Goal: Information Seeking & Learning: Learn about a topic

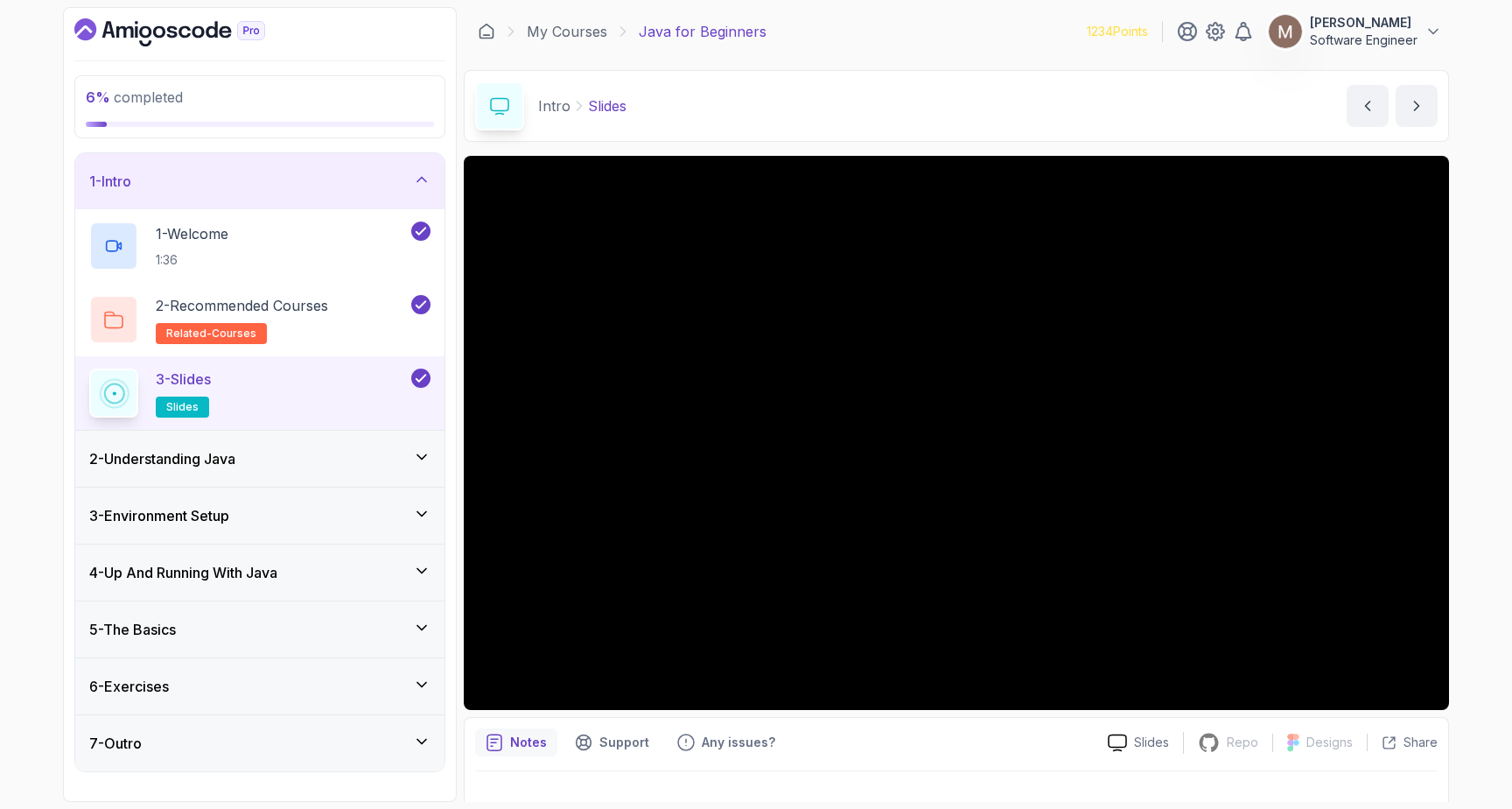
click at [268, 454] on div "2 - Understanding Java" at bounding box center [259, 458] width 341 height 21
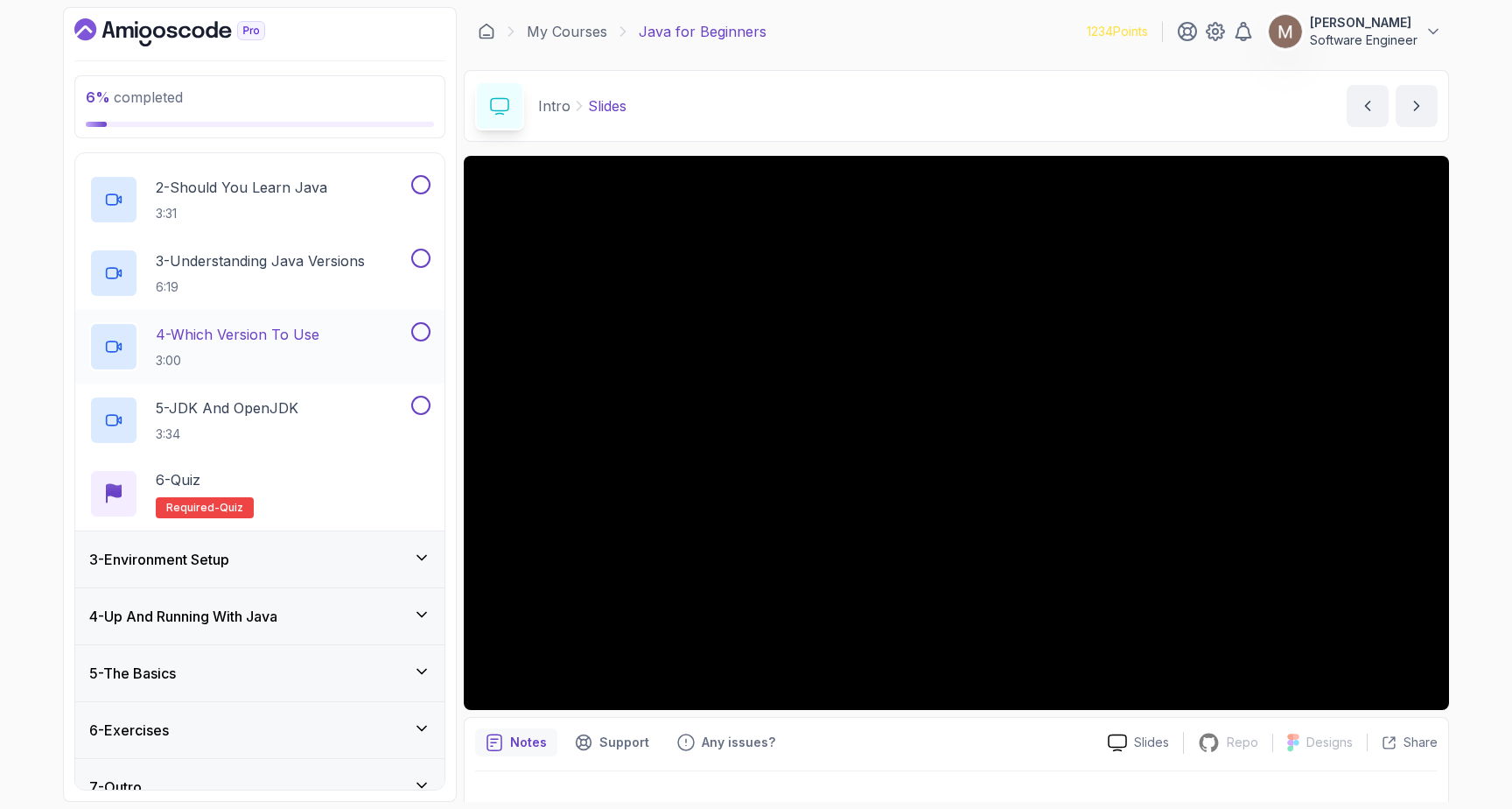
scroll to position [202, 0]
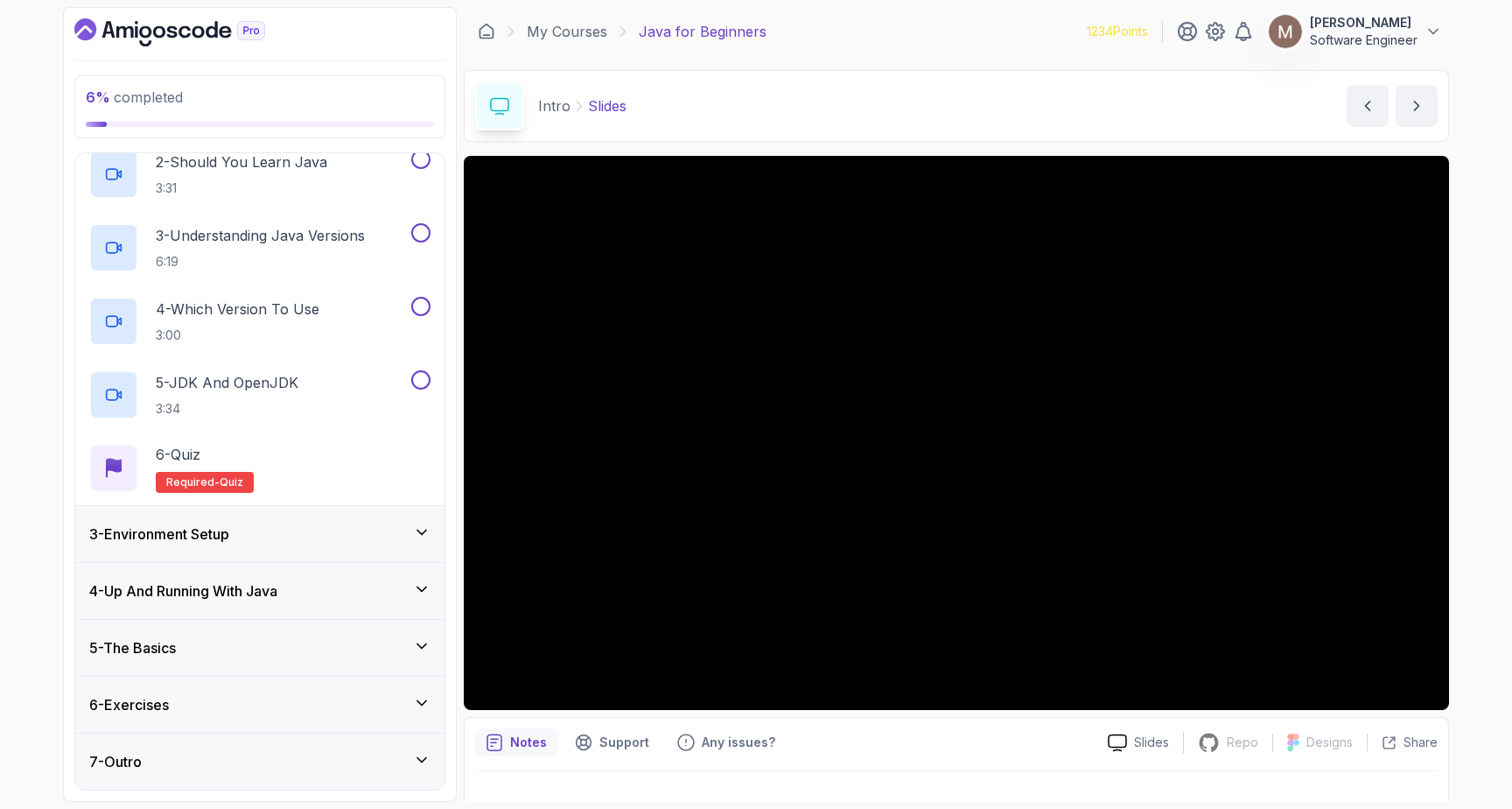
click at [251, 520] on div "3 - Environment Setup" at bounding box center [259, 533] width 369 height 56
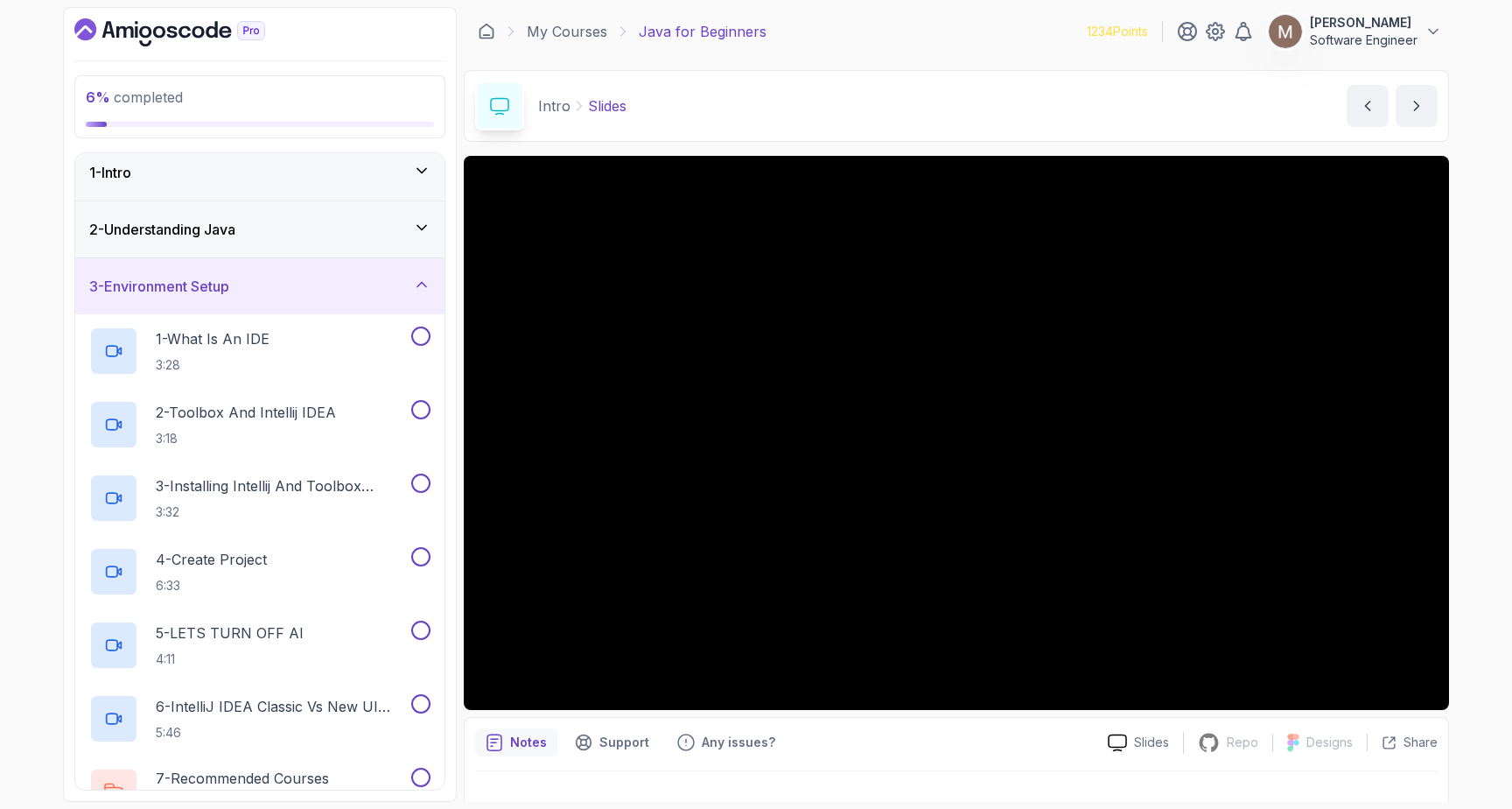
scroll to position [0, 0]
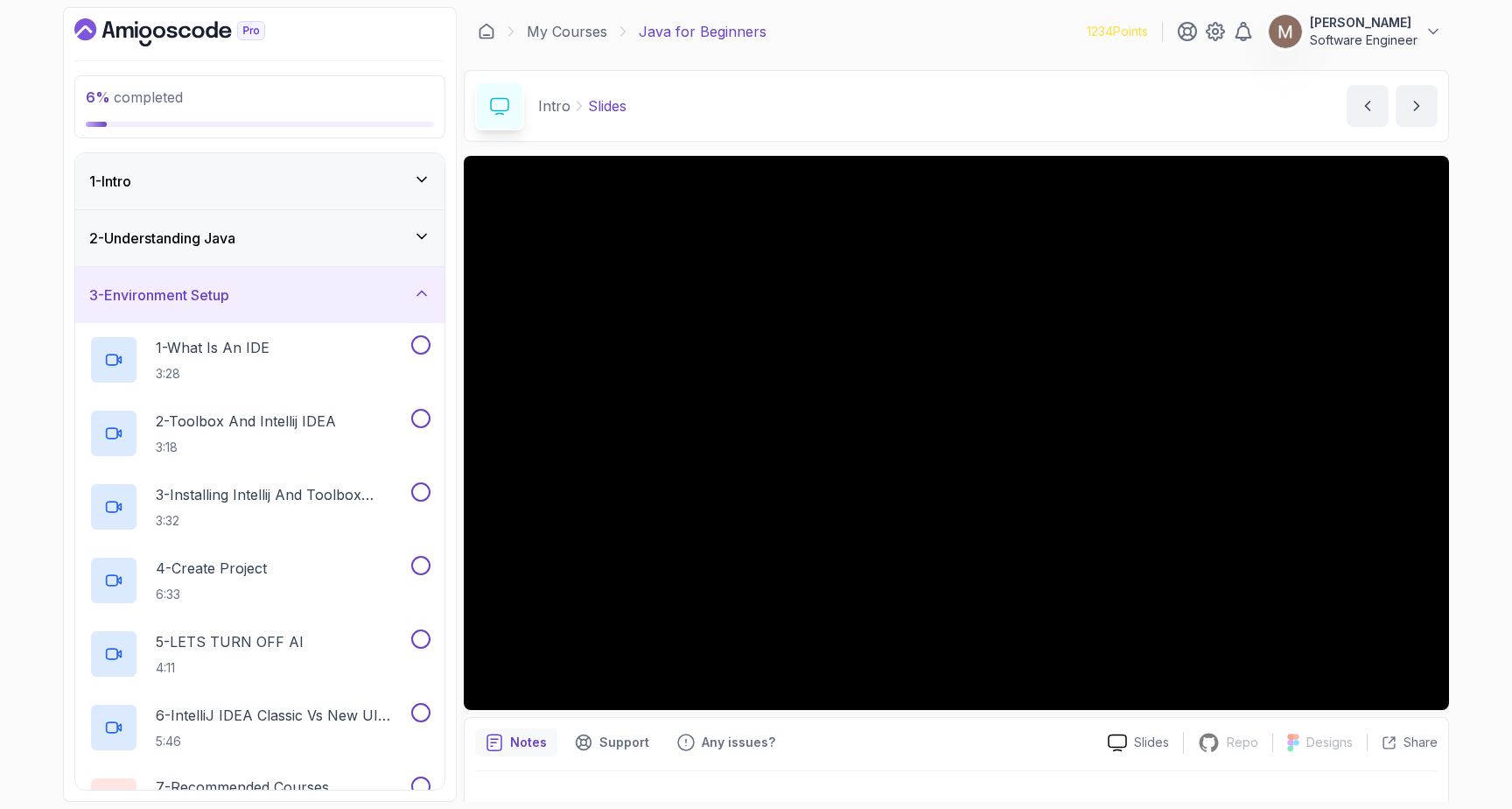
click at [333, 293] on div "3 - Environment Setup" at bounding box center [259, 295] width 341 height 21
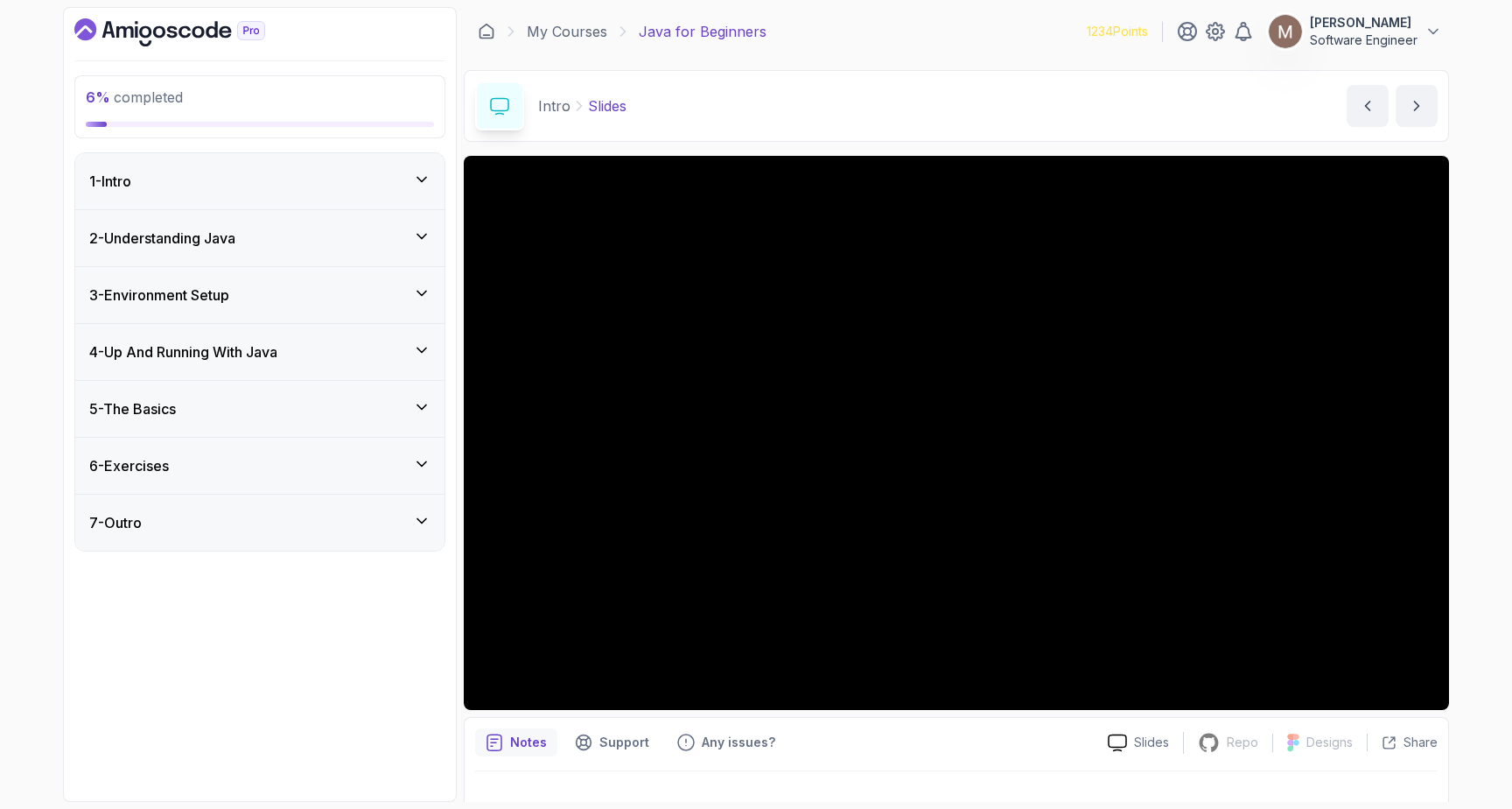
click at [306, 349] on div "4 - Up And Running With Java" at bounding box center [259, 351] width 341 height 21
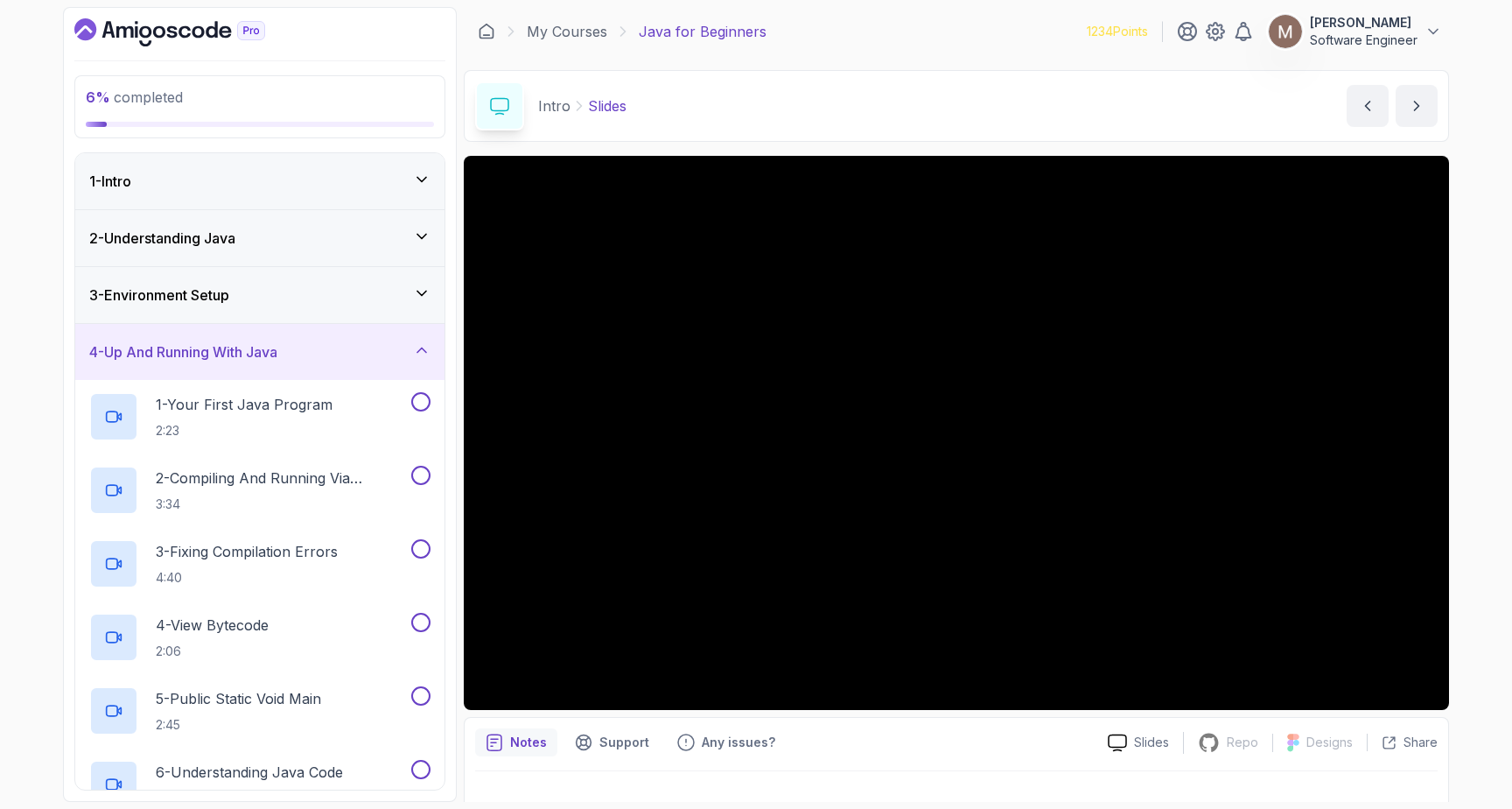
click at [355, 341] on div "4 - Up And Running With Java" at bounding box center [259, 351] width 341 height 21
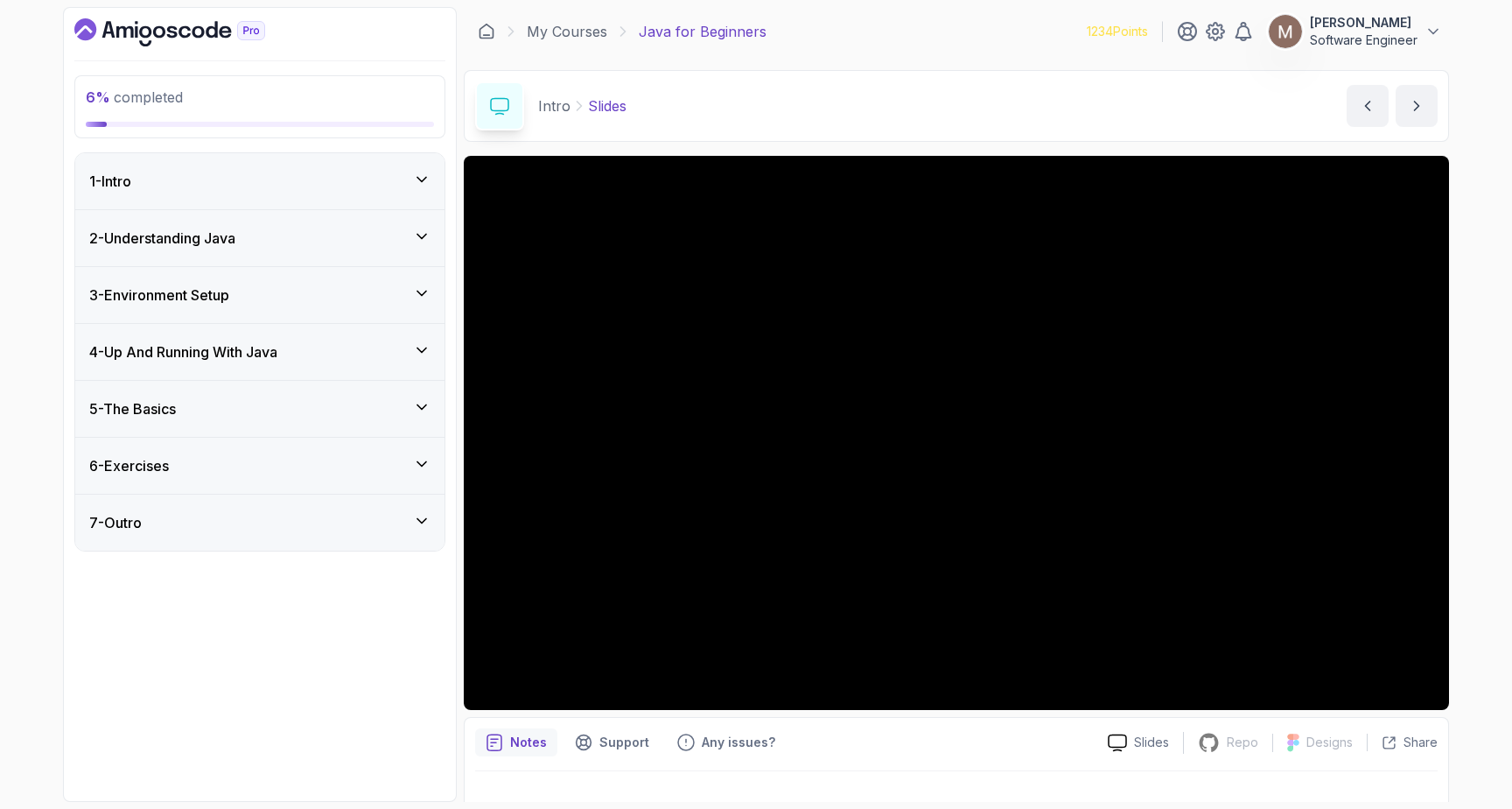
click at [312, 410] on div "5 - The Basics" at bounding box center [259, 408] width 341 height 21
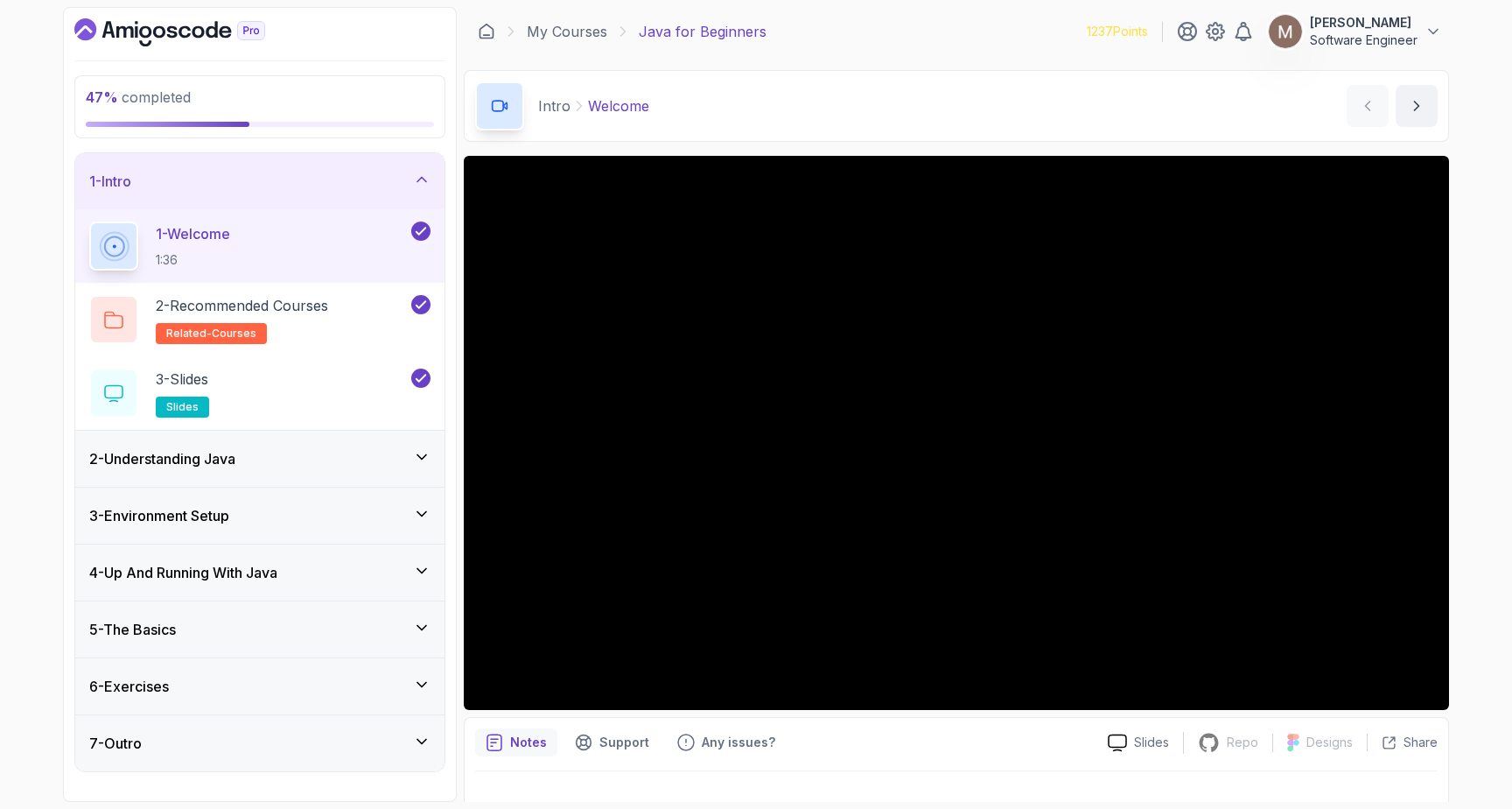
click at [267, 570] on h3 "4 - Up And Running With Java" at bounding box center [183, 572] width 188 height 21
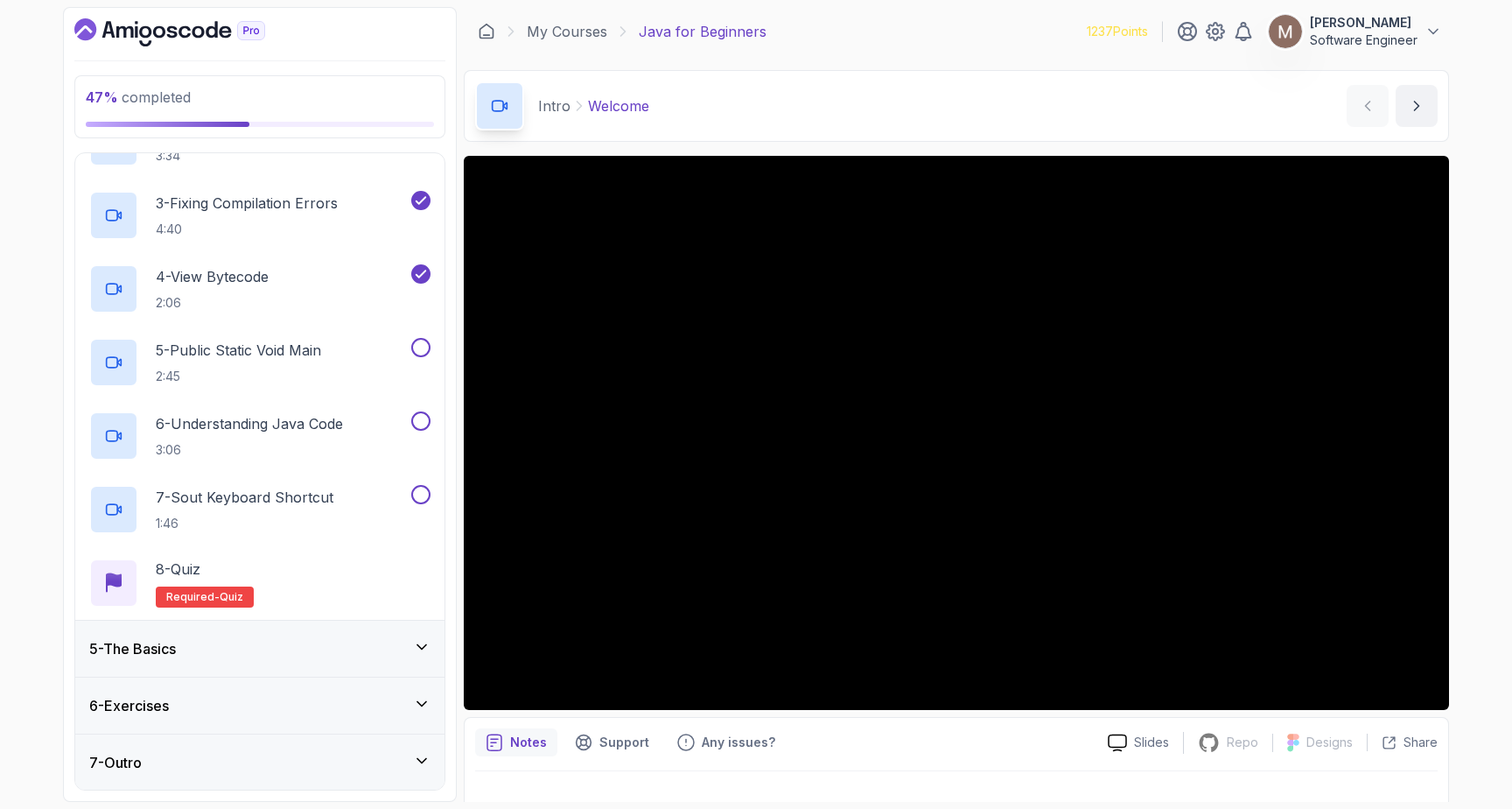
scroll to position [30, 0]
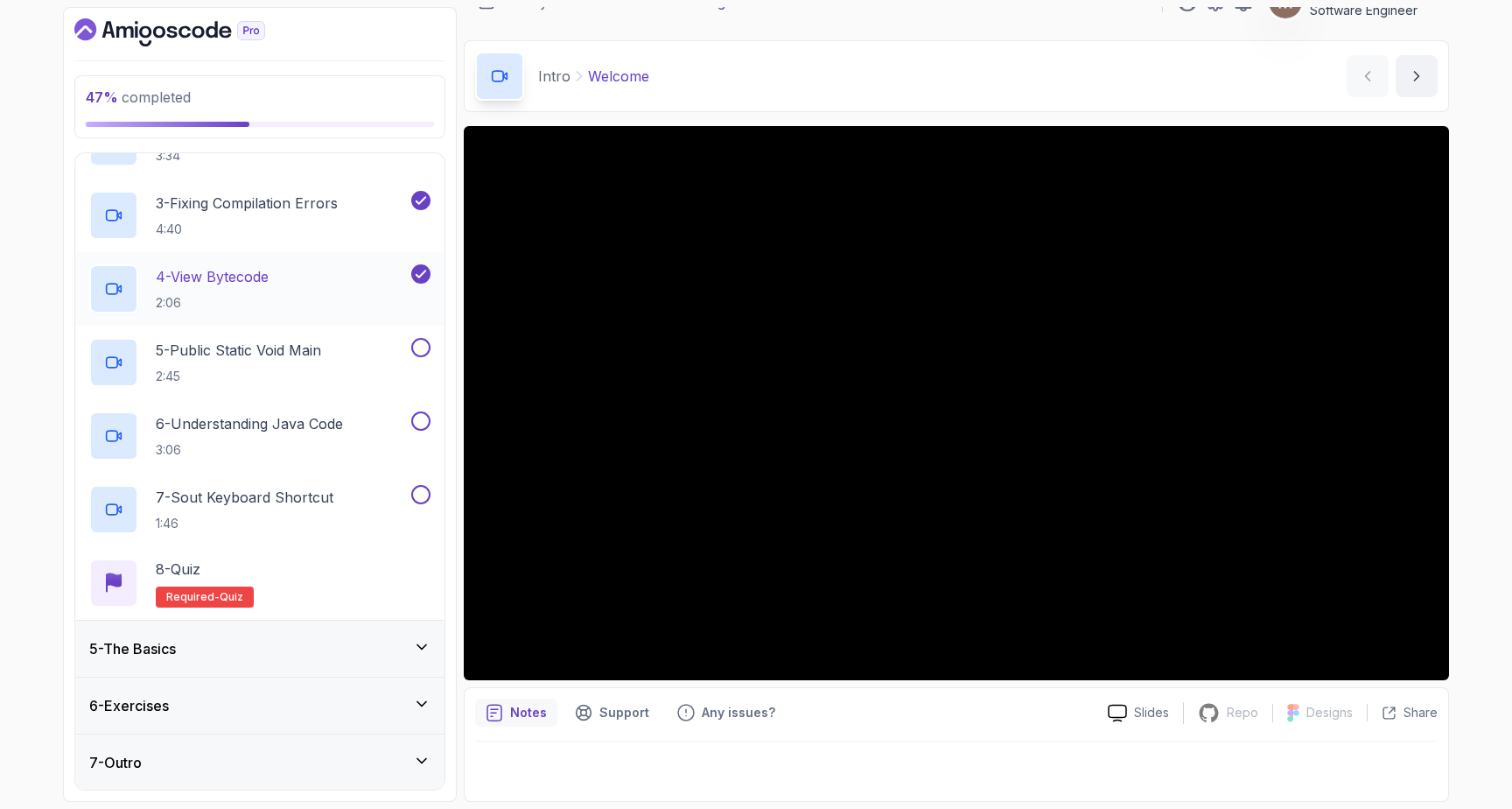
click at [218, 293] on h2 "4 - View Bytecode 2:06" at bounding box center [213, 289] width 113 height 45
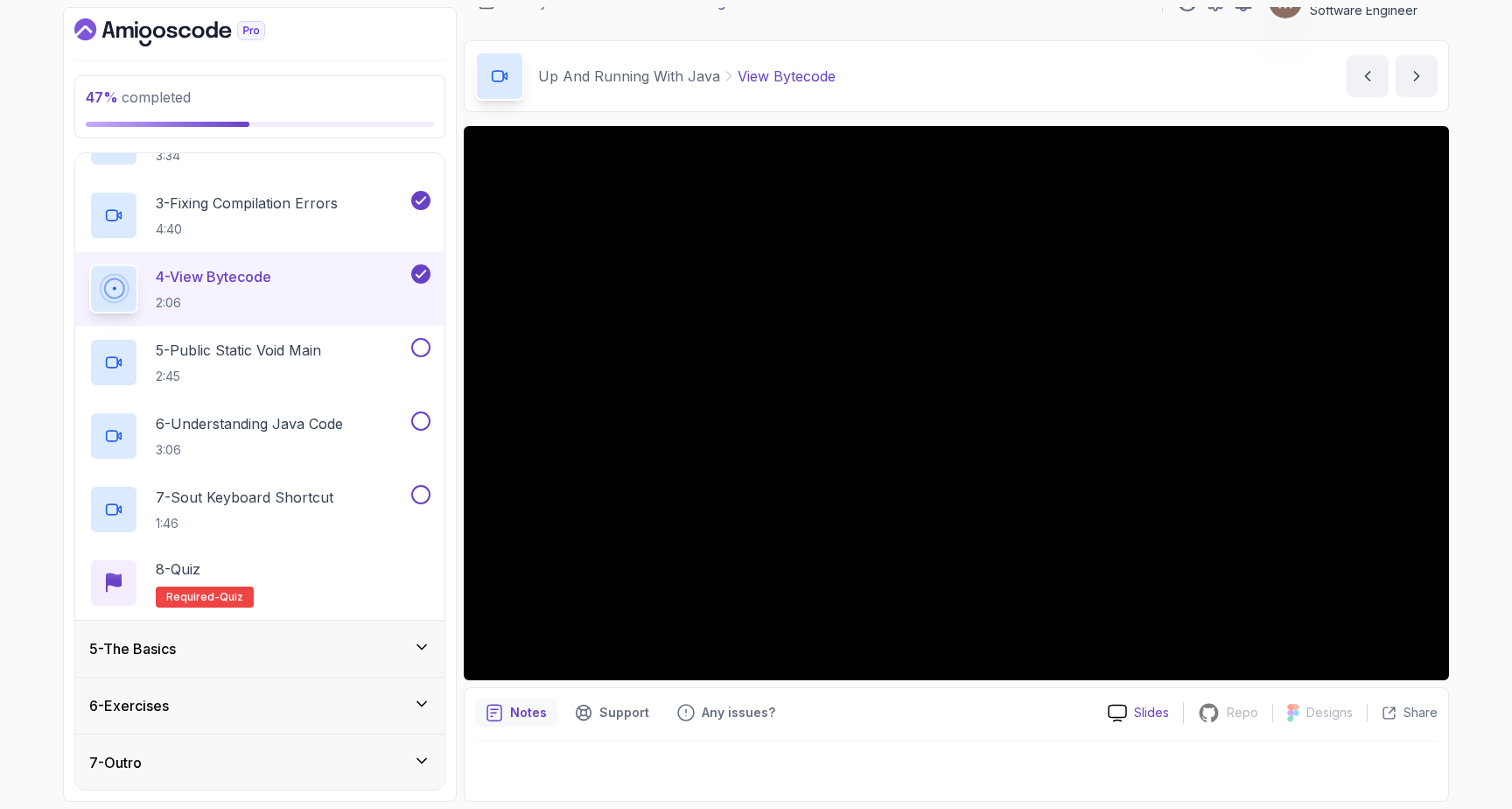
click at [1141, 711] on p "Slides" at bounding box center [1151, 712] width 35 height 18
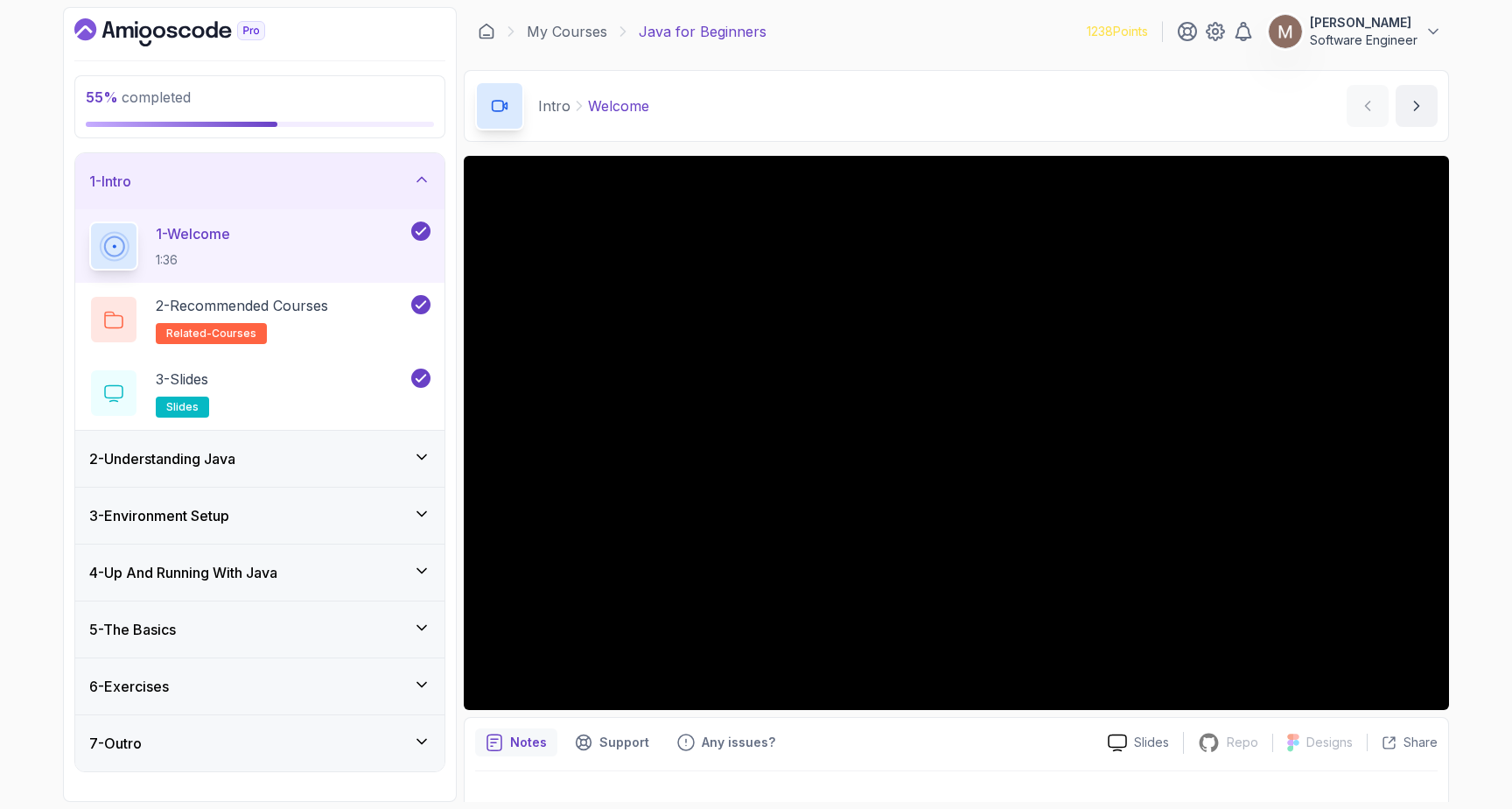
click at [320, 171] on div "1 - Intro" at bounding box center [259, 181] width 341 height 21
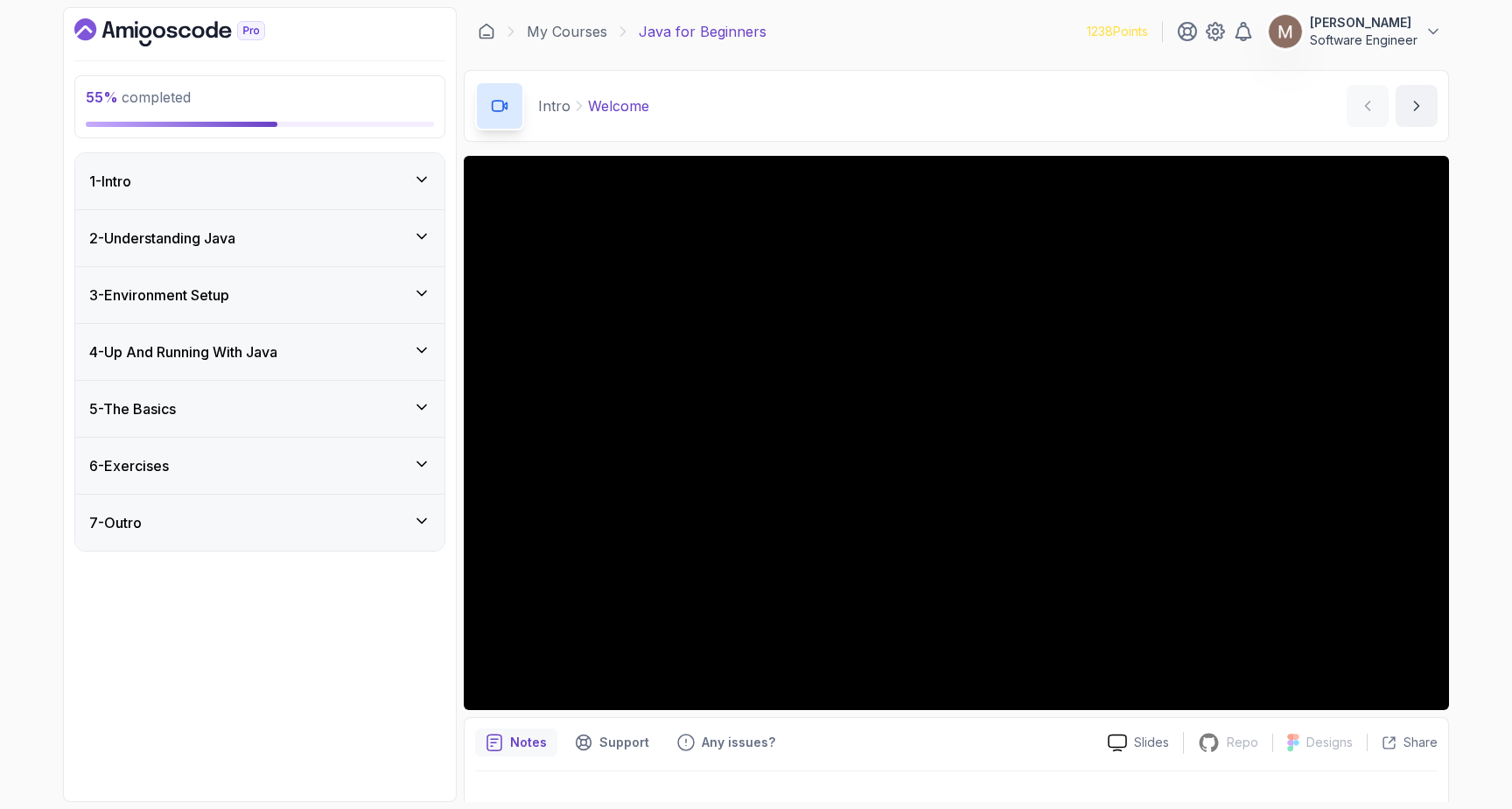
click at [286, 333] on div "4 - Up And Running With Java" at bounding box center [259, 351] width 369 height 56
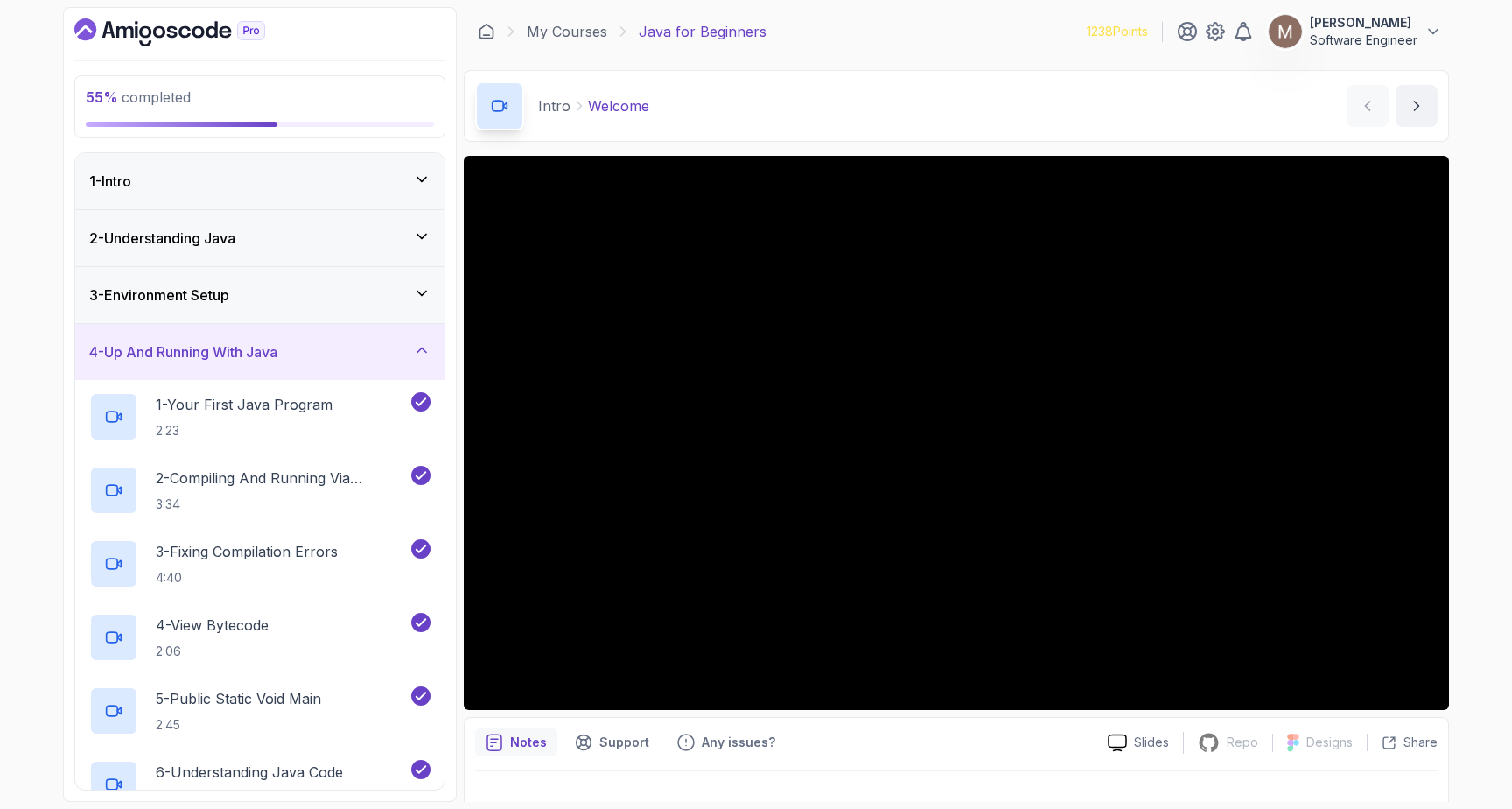
click at [286, 333] on div "4 - Up And Running With Java" at bounding box center [259, 351] width 369 height 56
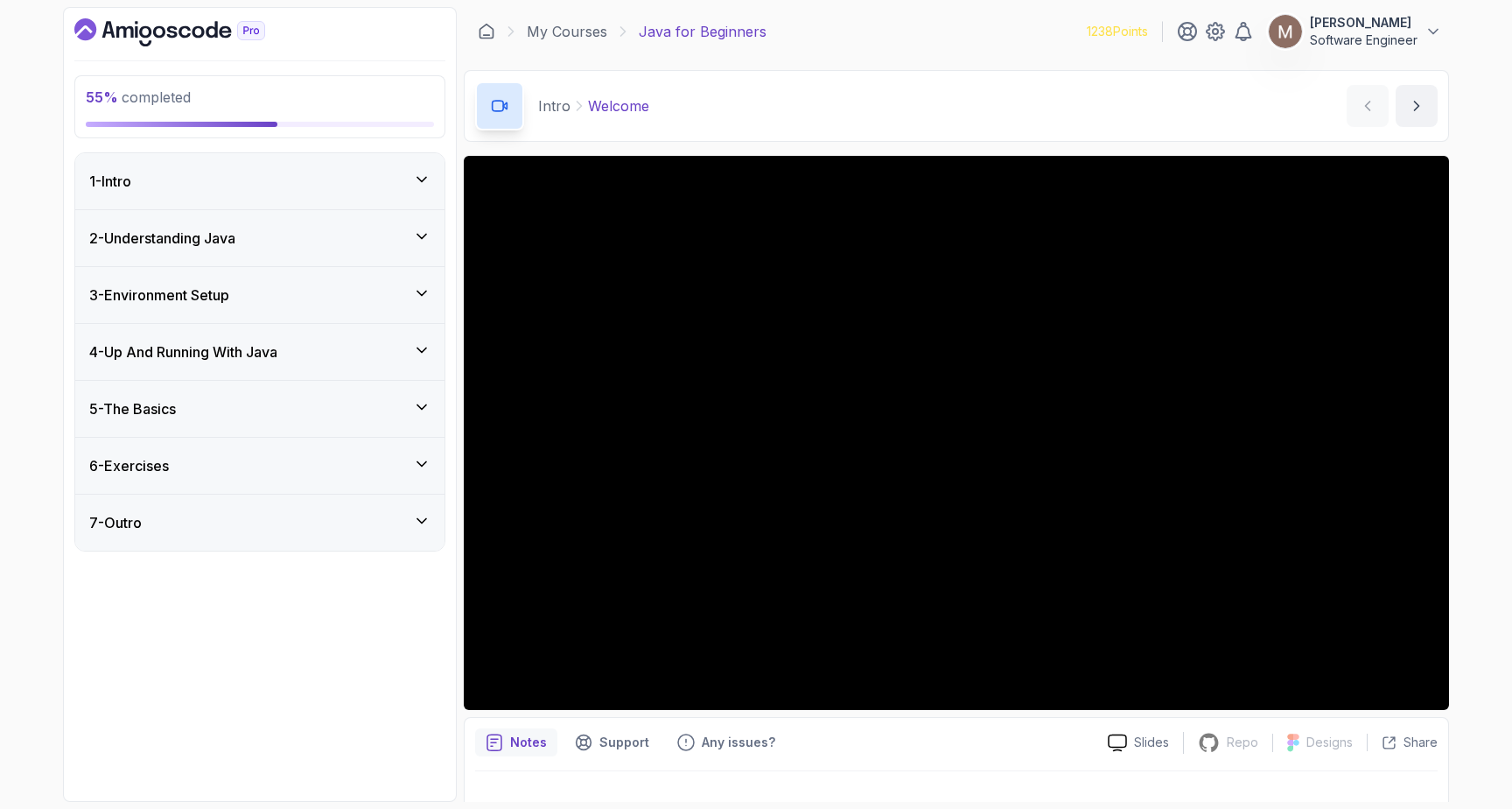
click at [272, 395] on div "5 - The Basics" at bounding box center [259, 408] width 369 height 56
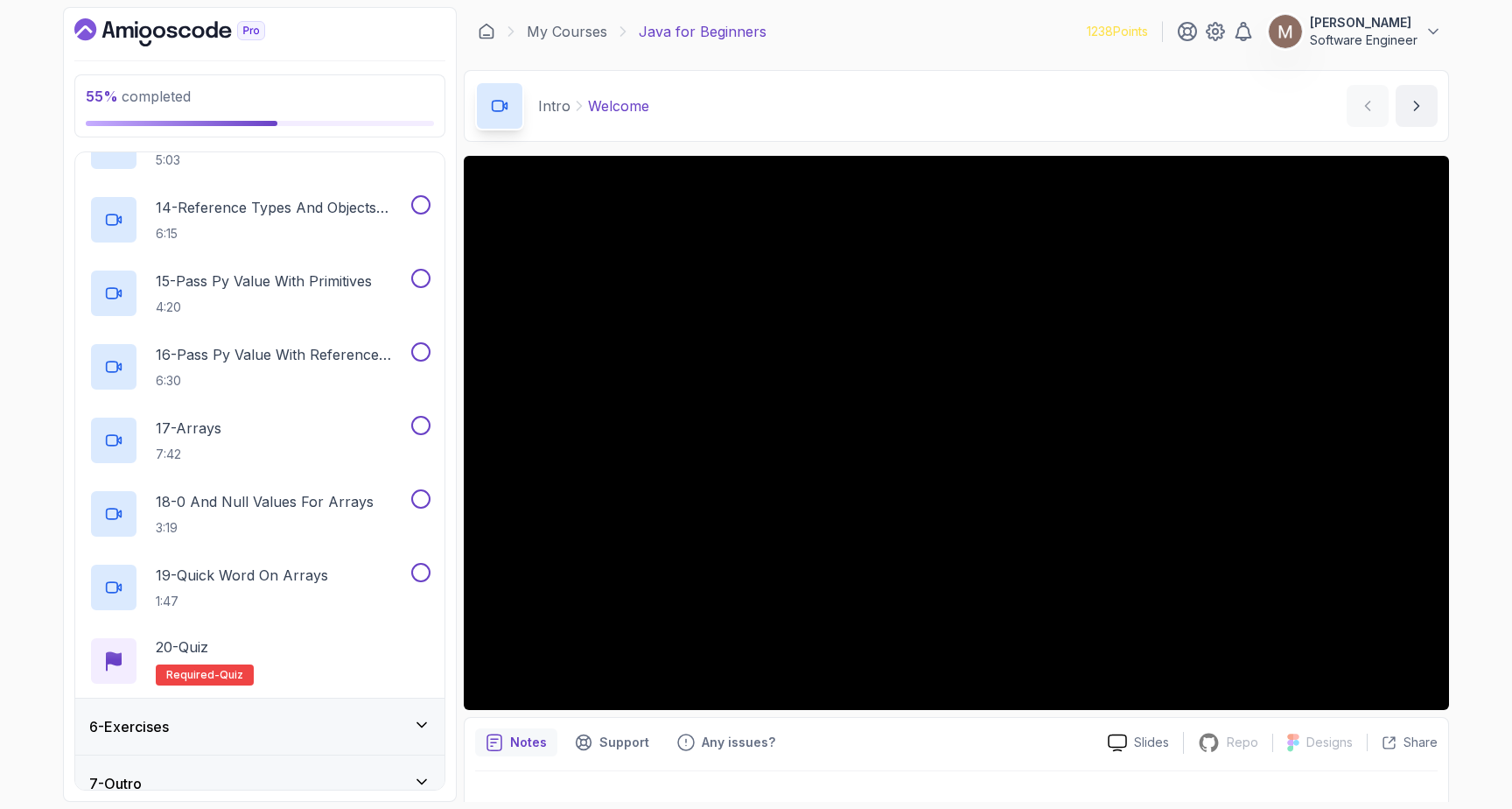
scroll to position [1230, 0]
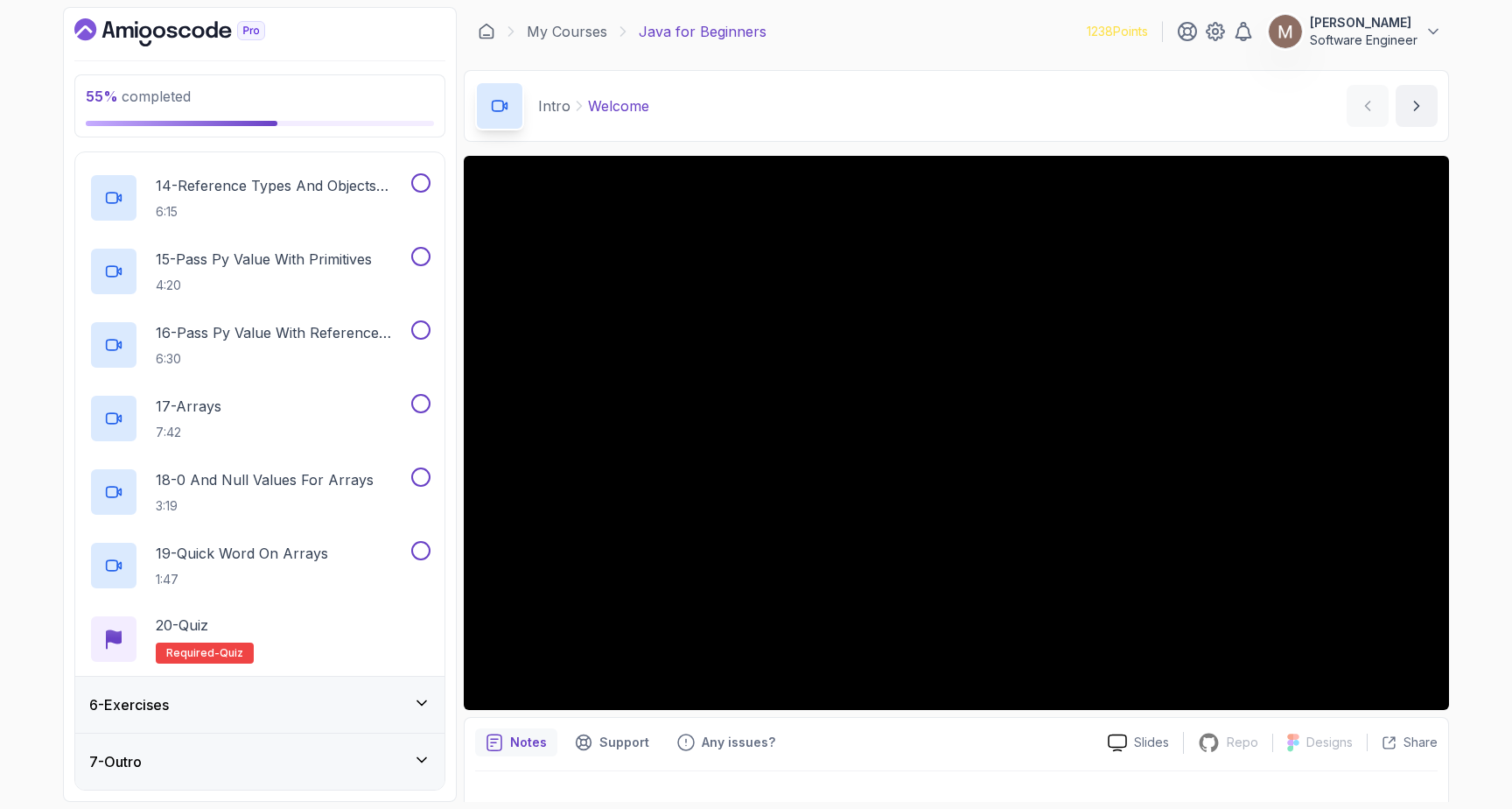
click at [258, 688] on div "6 - Exercises" at bounding box center [259, 704] width 369 height 56
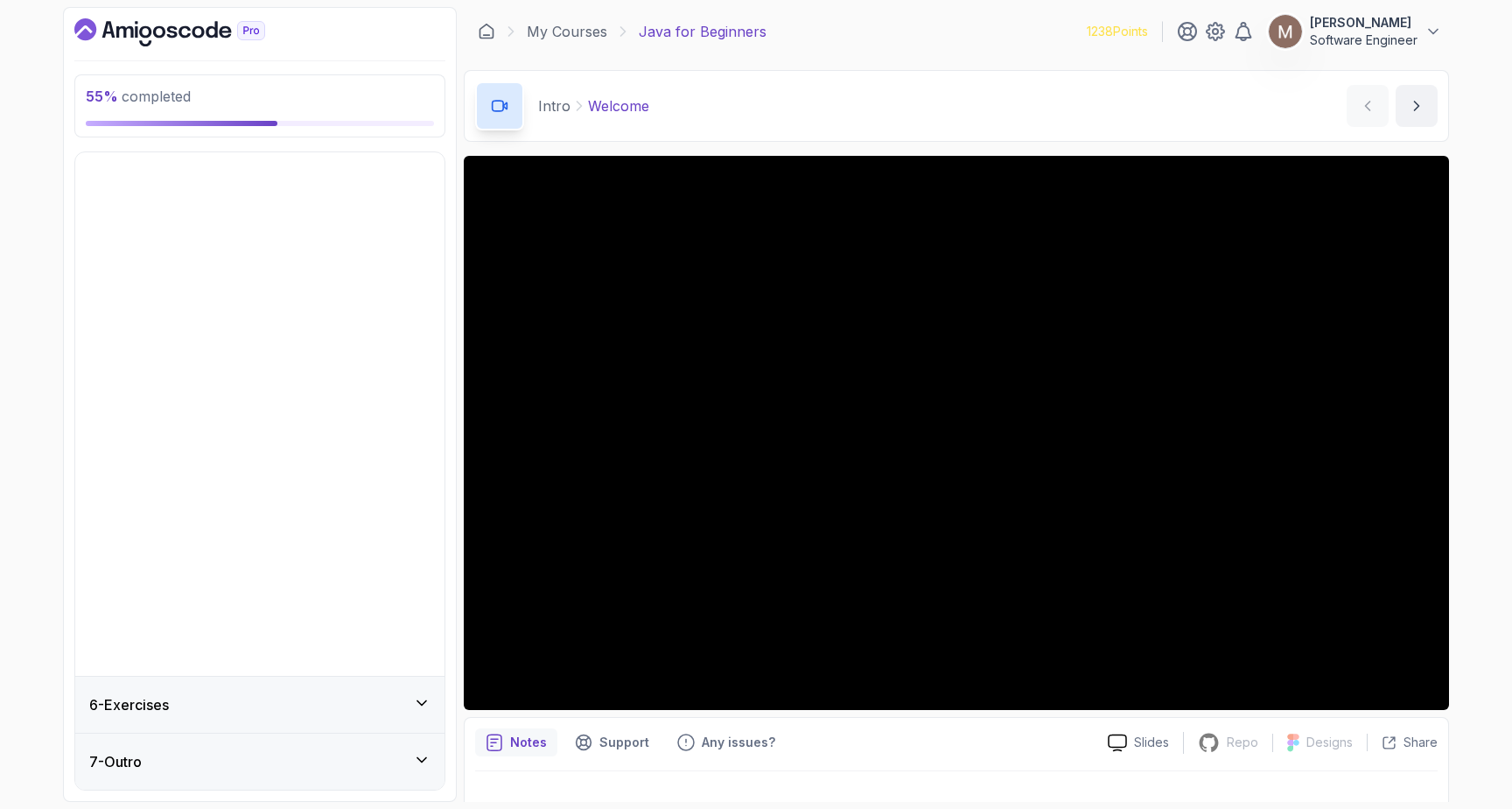
scroll to position [0, 0]
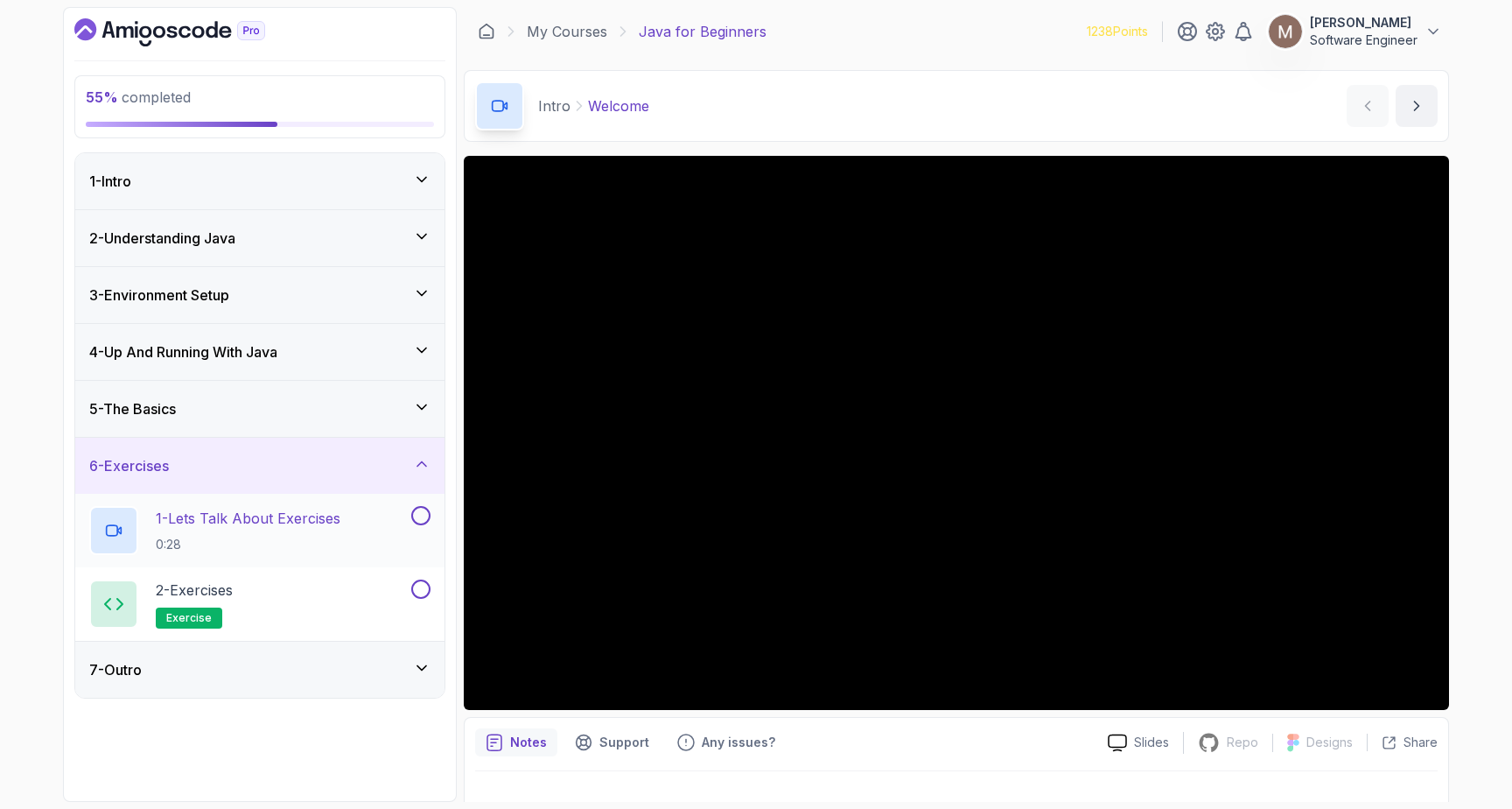
click at [285, 524] on p "1 - Lets Talk About Exercises" at bounding box center [248, 517] width 185 height 21
click at [256, 394] on div "5 - The Basics" at bounding box center [259, 408] width 369 height 56
